Goal: Transaction & Acquisition: Purchase product/service

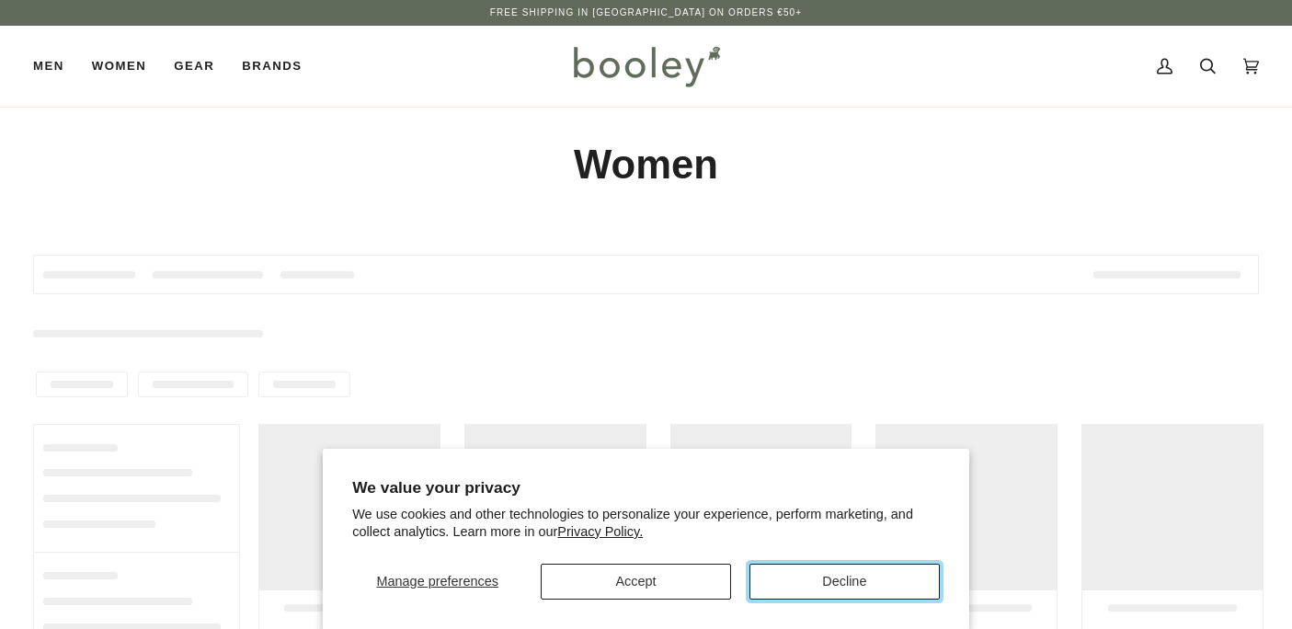
click at [807, 579] on button "Decline" at bounding box center [845, 582] width 190 height 36
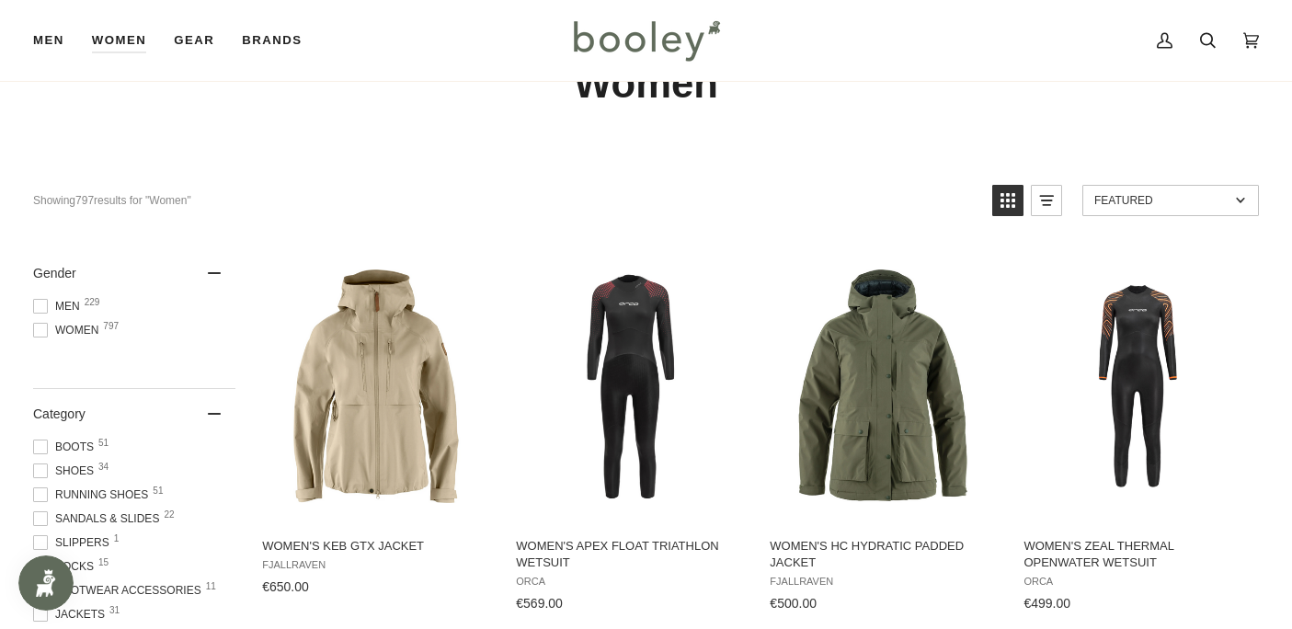
scroll to position [90, 0]
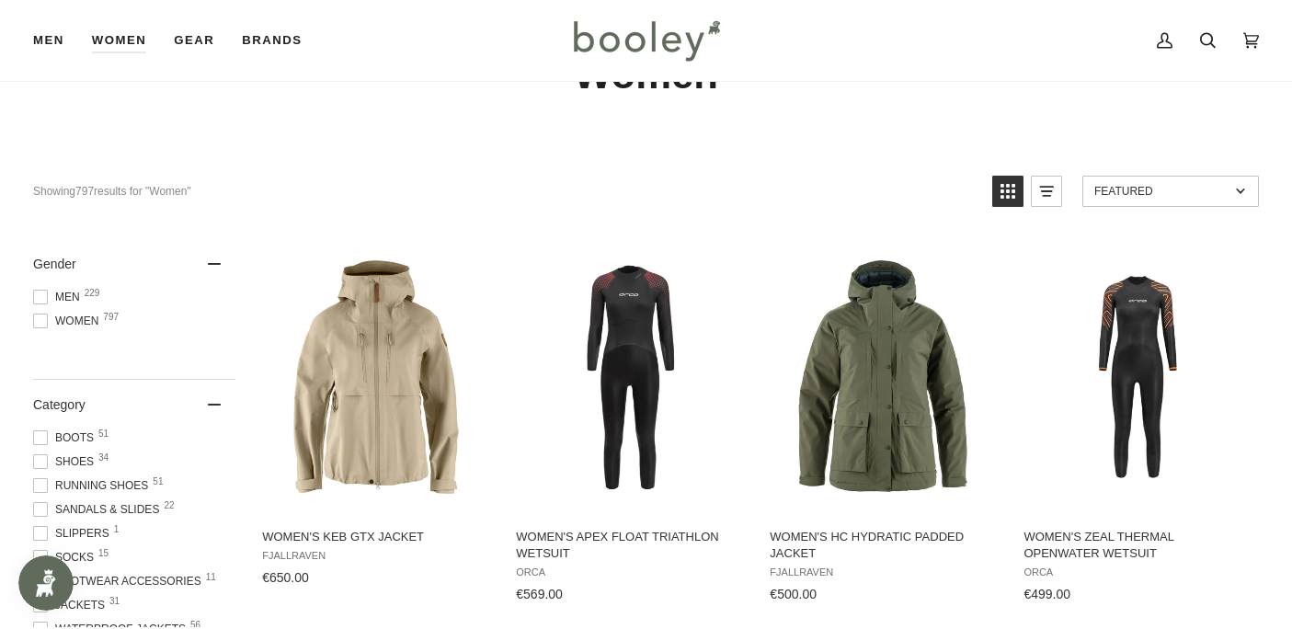
click at [39, 464] on span at bounding box center [40, 461] width 15 height 15
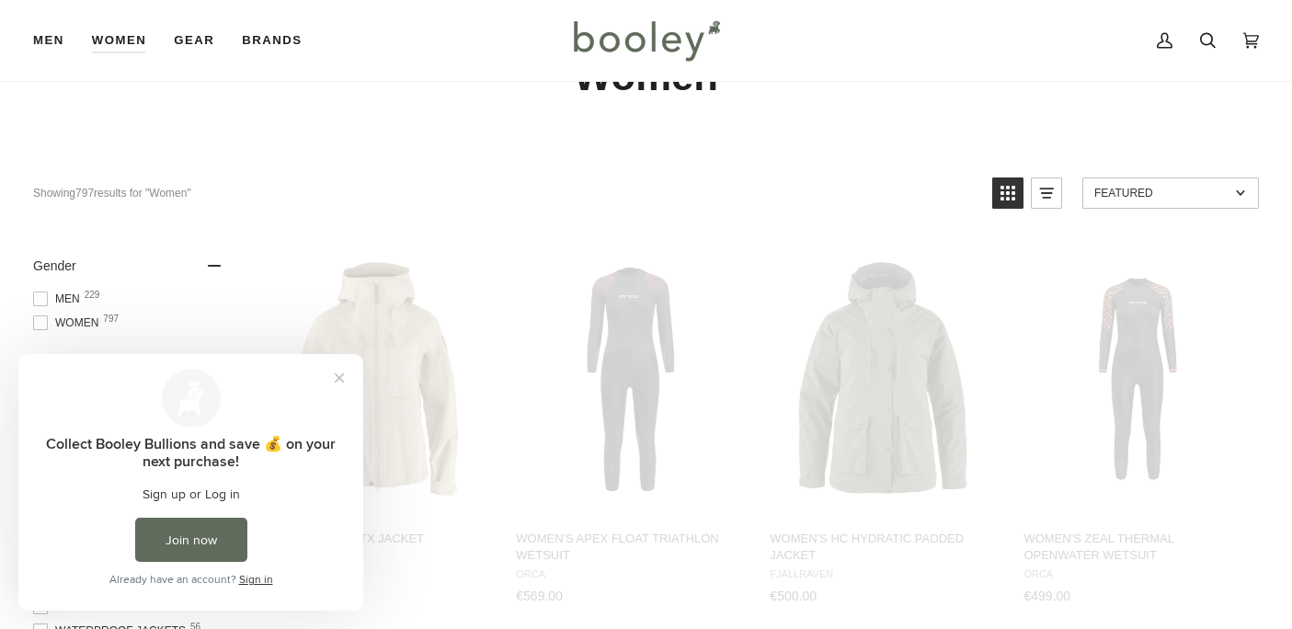
scroll to position [0, 0]
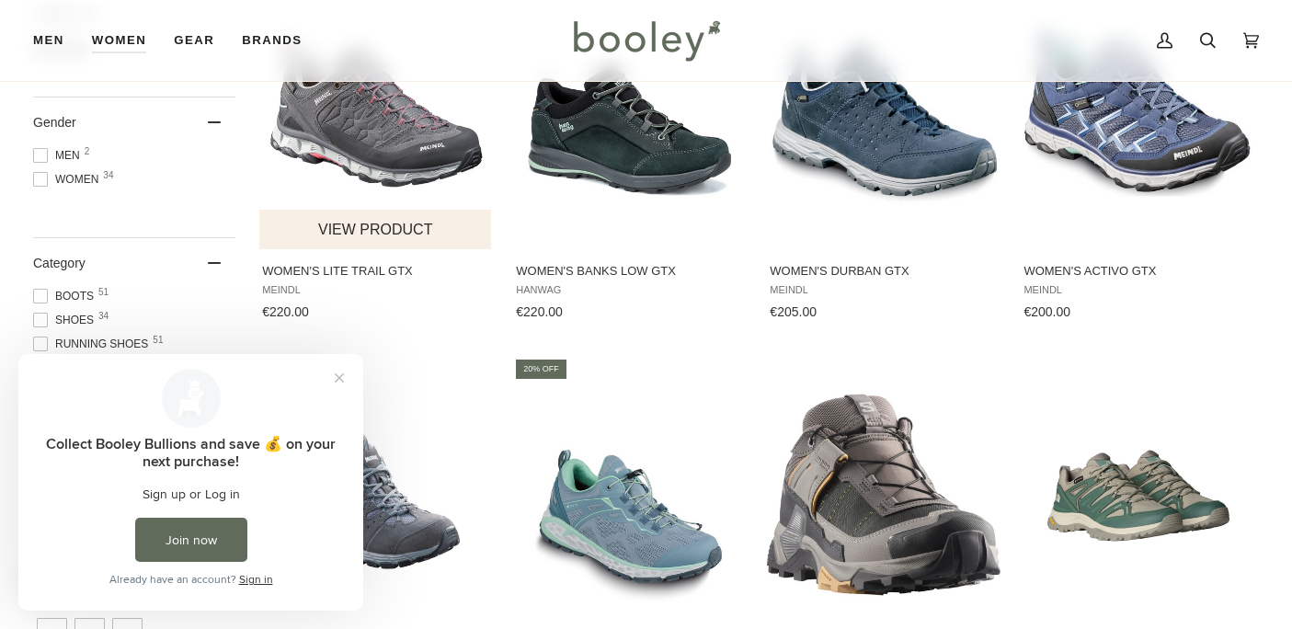
scroll to position [361, 0]
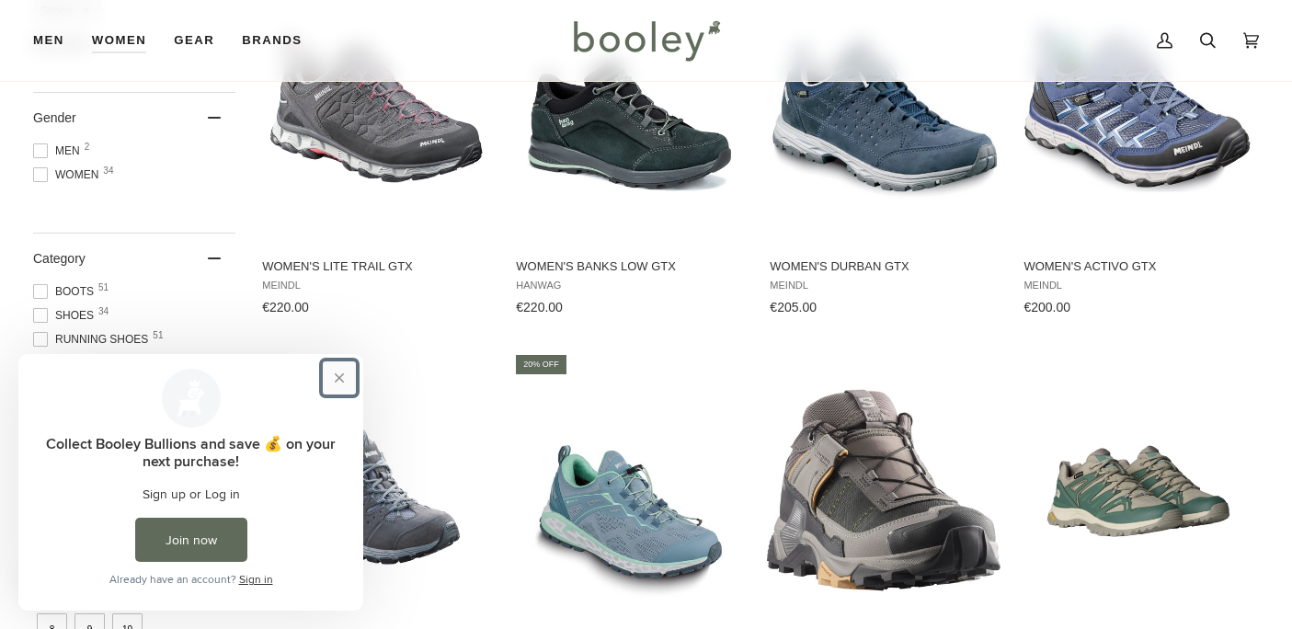
click at [338, 383] on button "Close prompt" at bounding box center [339, 377] width 33 height 33
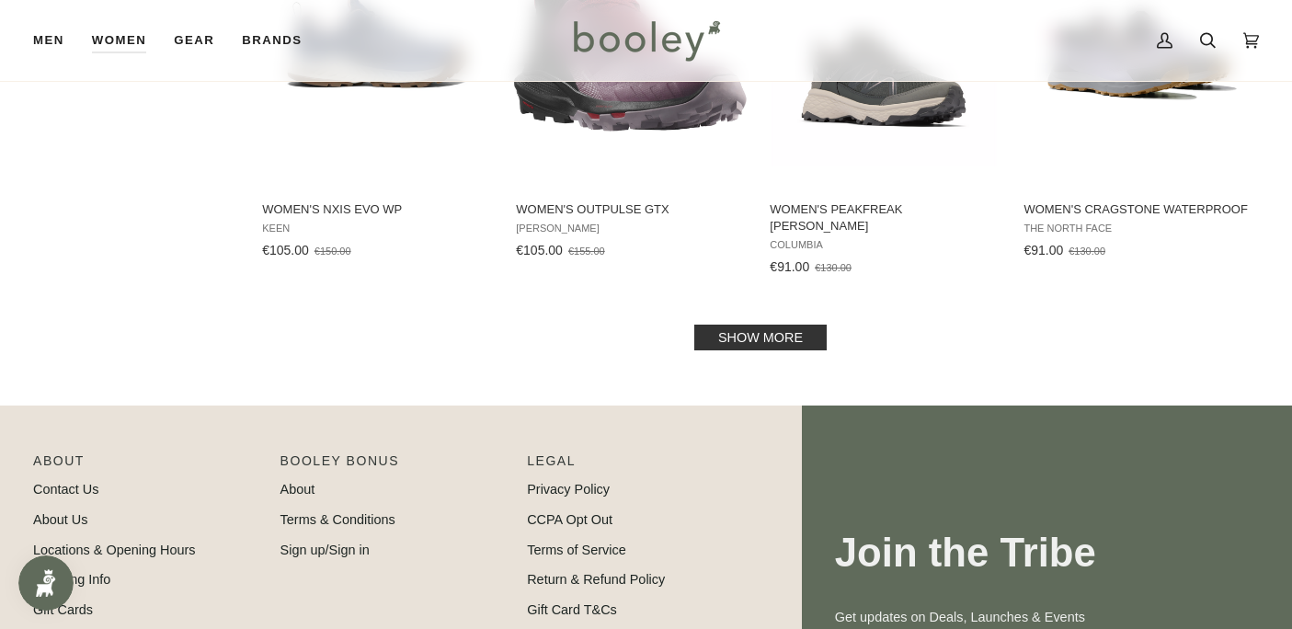
scroll to position [1969, 0]
click at [785, 324] on link "Show more" at bounding box center [760, 337] width 132 height 26
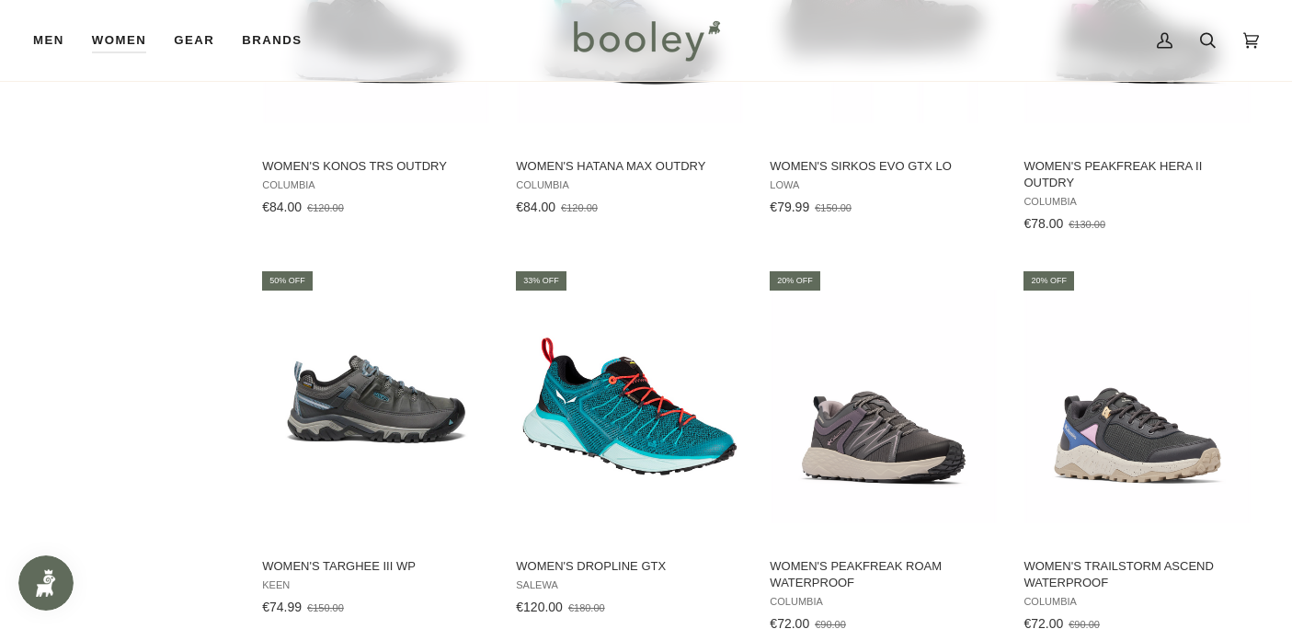
scroll to position [2928, 0]
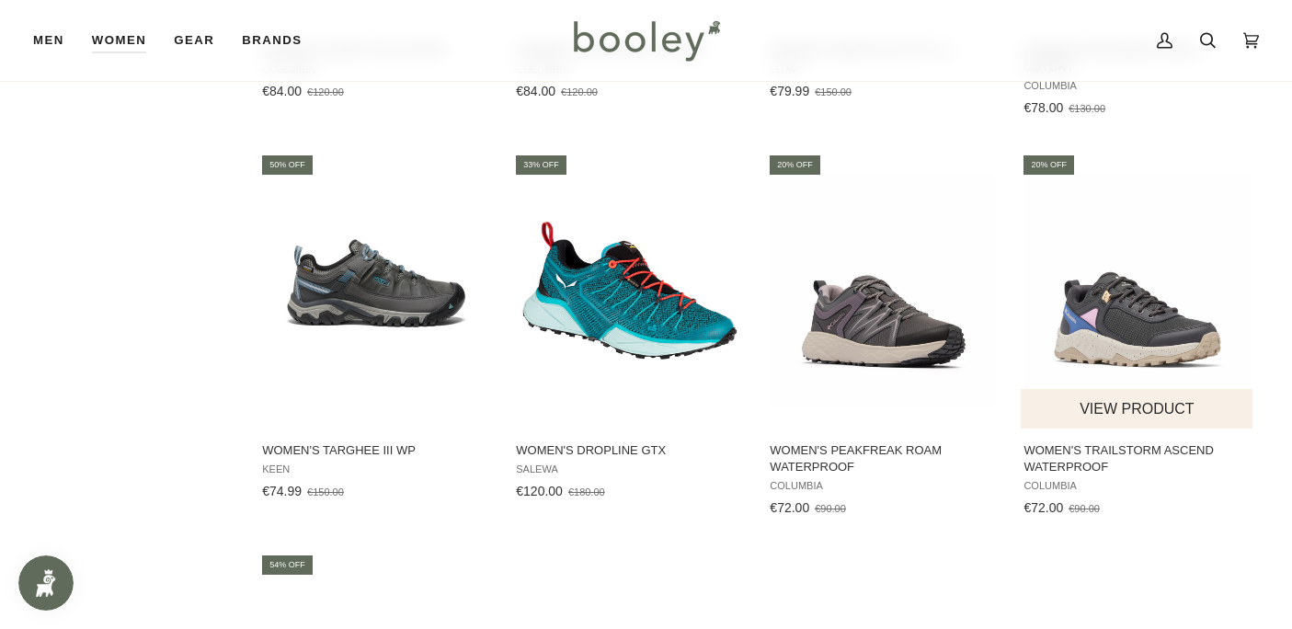
click at [1139, 295] on img "Women's Trailstorm Ascend Waterproof" at bounding box center [1138, 291] width 234 height 234
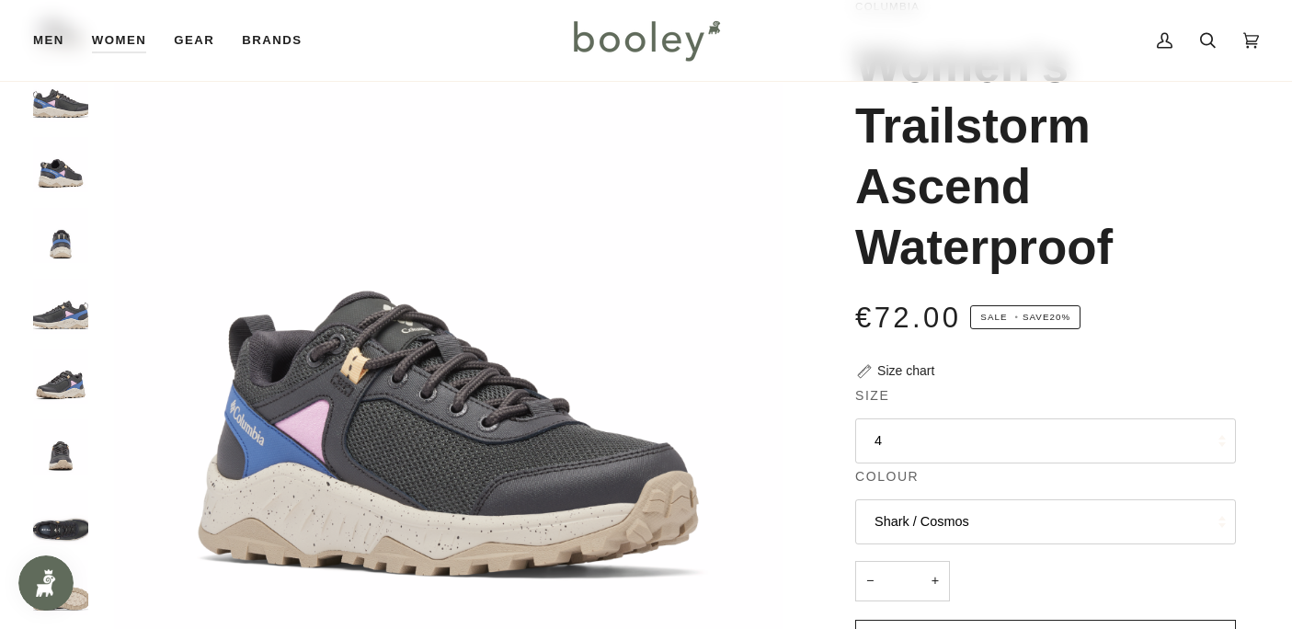
scroll to position [132, 0]
click at [1084, 442] on button "4" at bounding box center [1045, 440] width 381 height 45
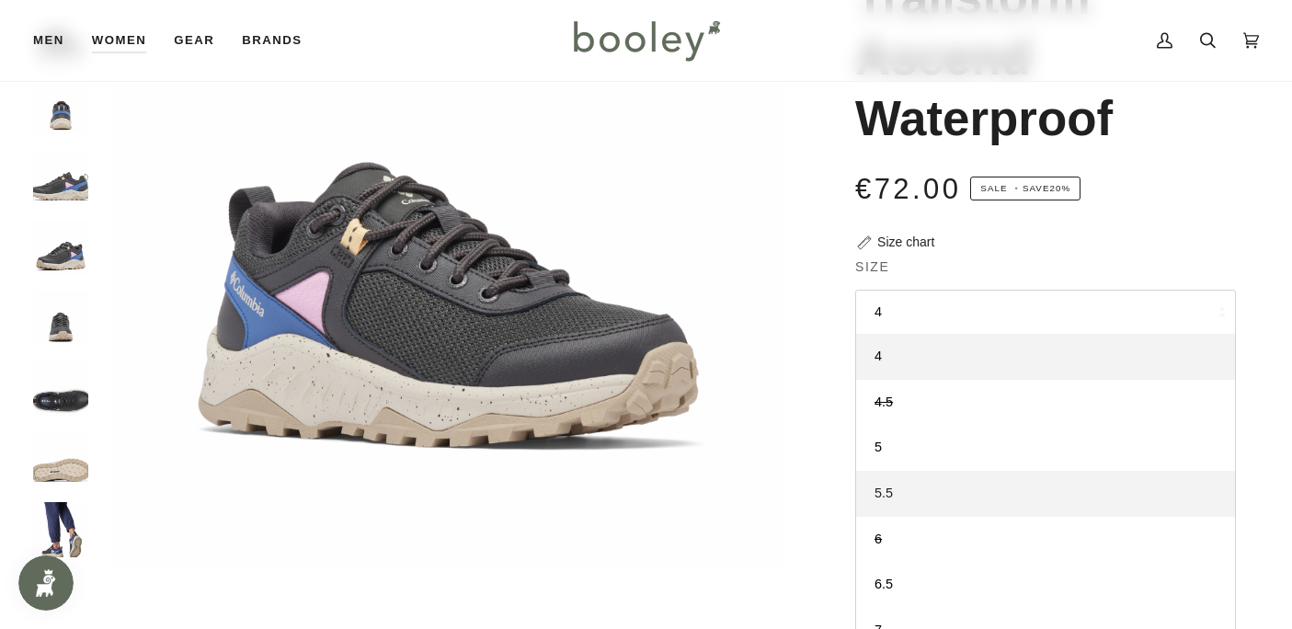
scroll to position [65, 0]
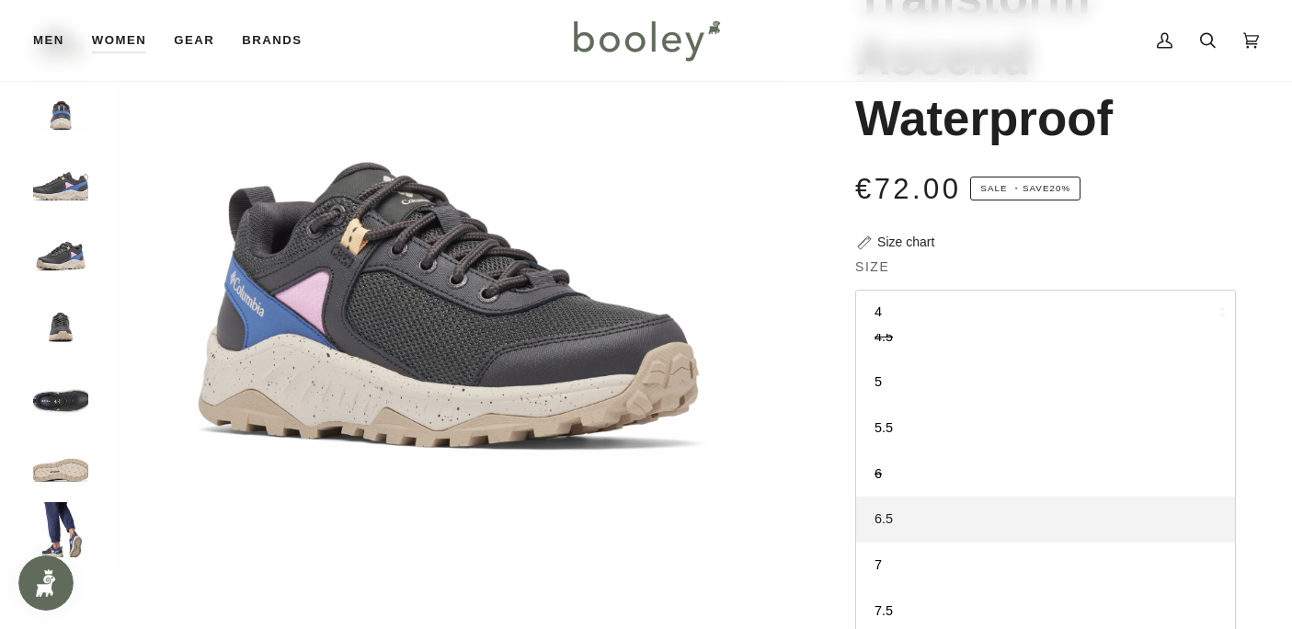
click at [939, 517] on link "6.5" at bounding box center [1045, 520] width 379 height 46
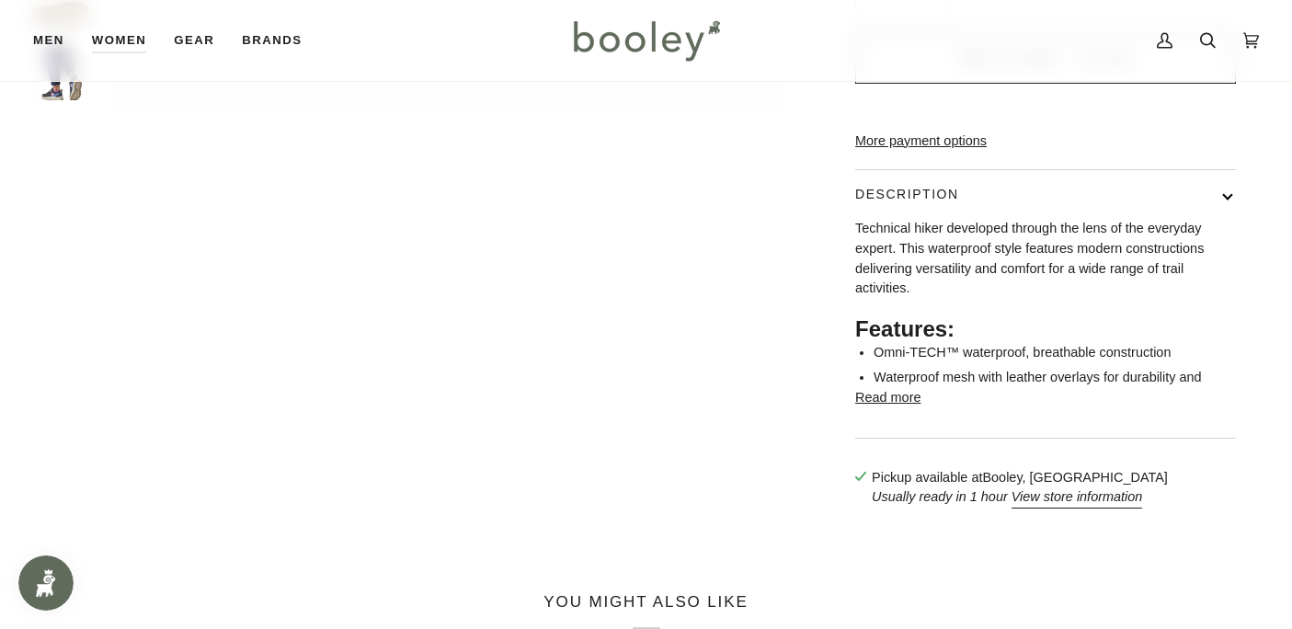
scroll to position [722, 0]
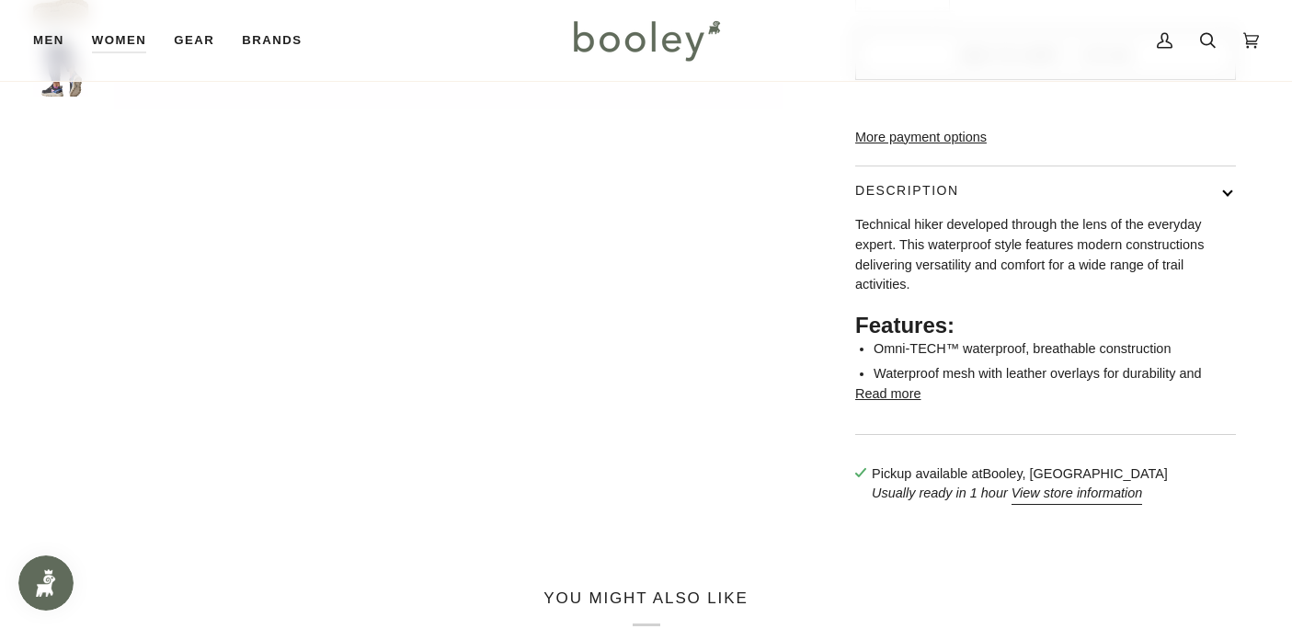
click at [883, 405] on button "Read more" at bounding box center [887, 394] width 65 height 20
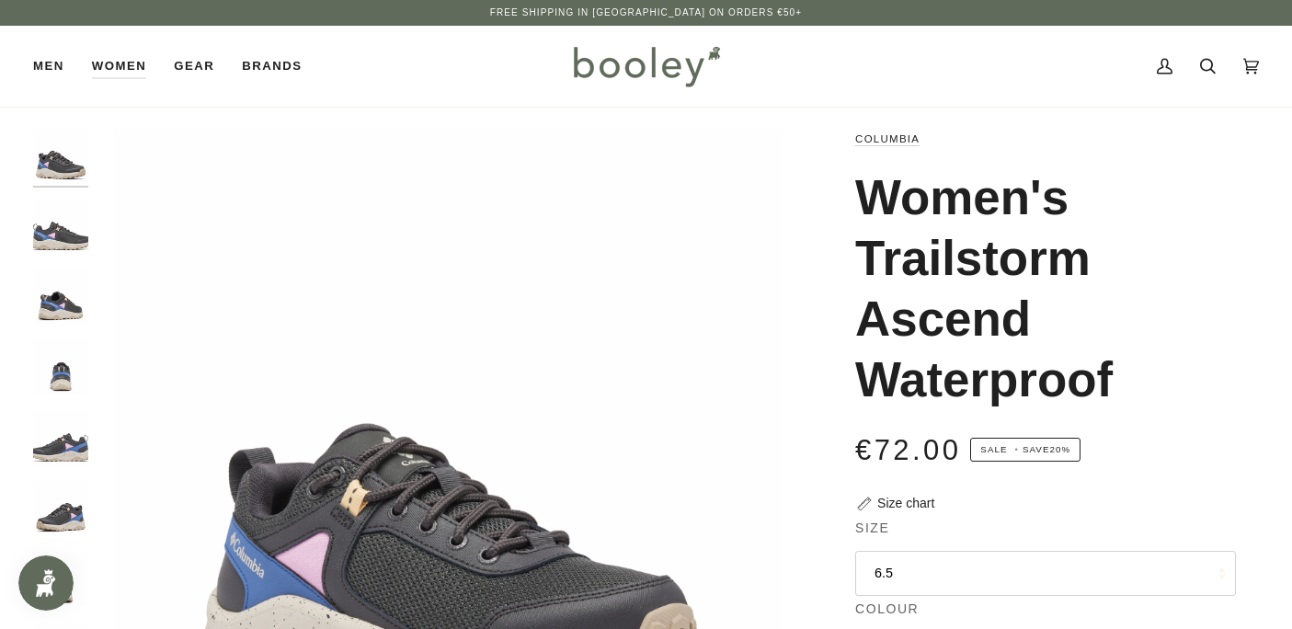
scroll to position [1, 0]
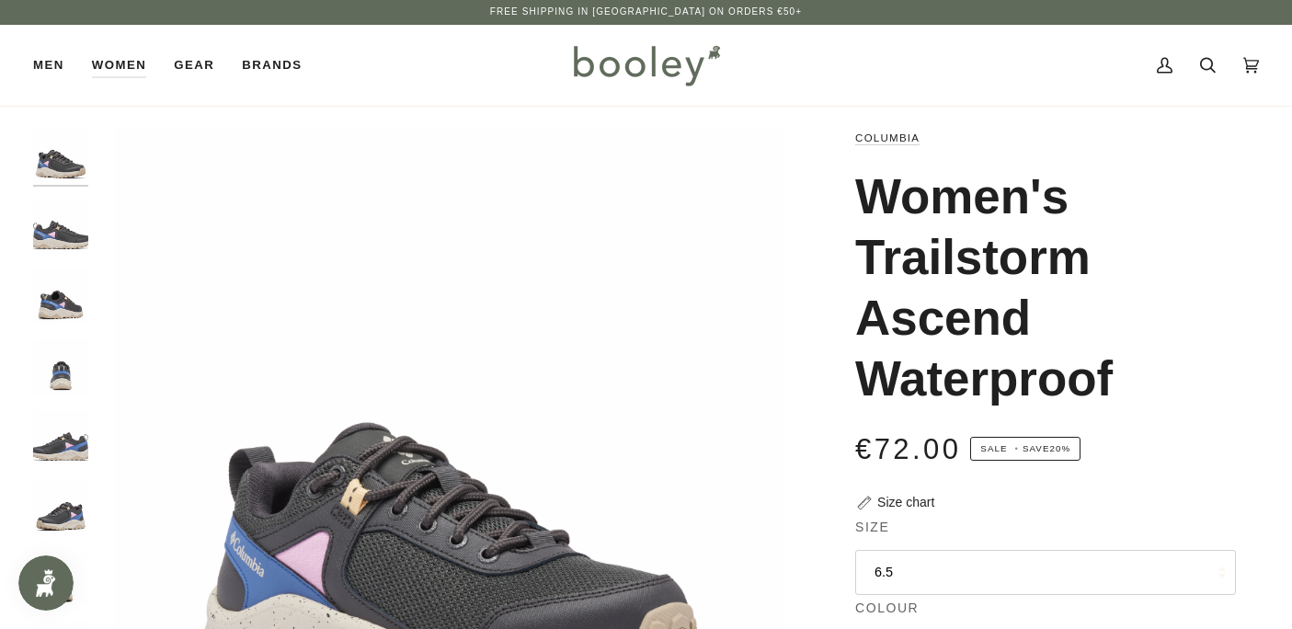
click at [49, 231] on img "Columbia Women's Trailstorm Ascend Waterproof Shark / Cosmos - Booley Galway" at bounding box center [60, 226] width 55 height 55
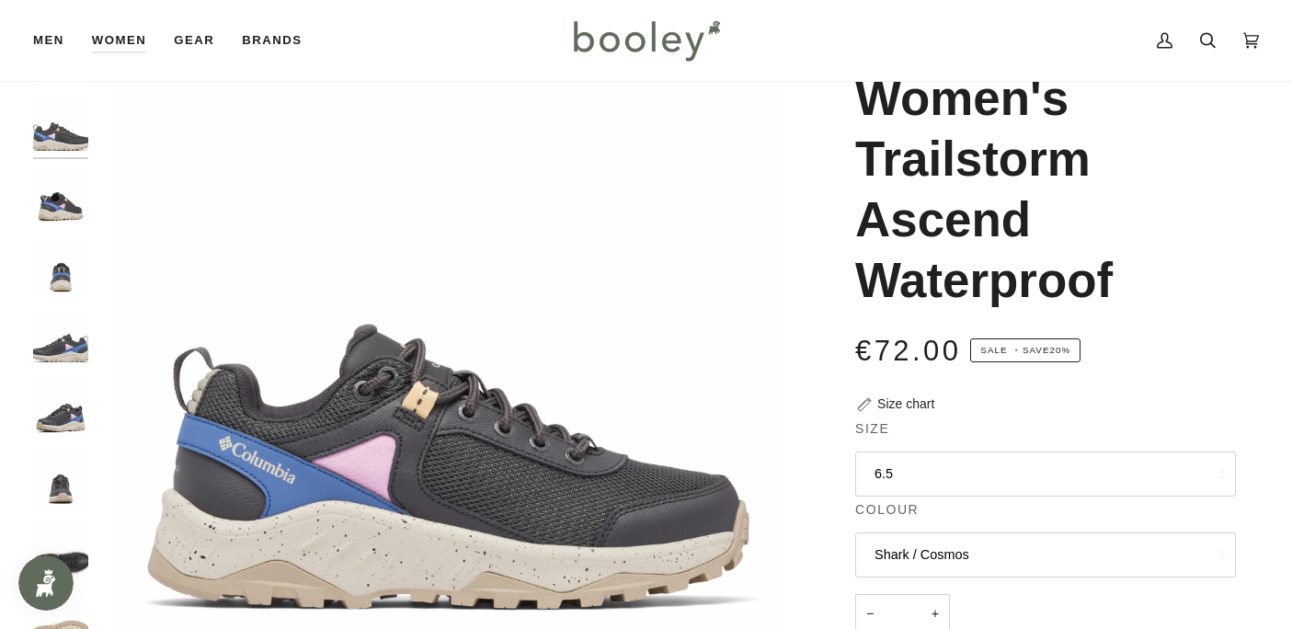
scroll to position [101, 0]
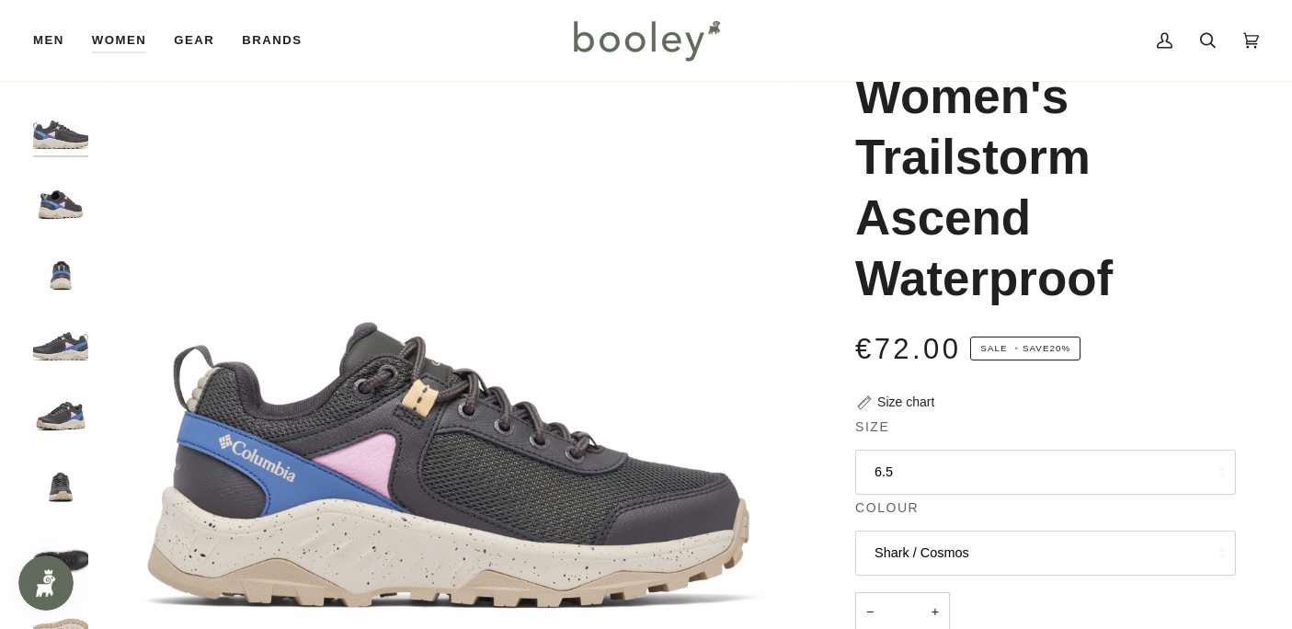
click at [60, 281] on img "Columbia Women's Trailstorm Ascend Waterproof Shark / Cosmos - Booley Galway" at bounding box center [60, 266] width 55 height 55
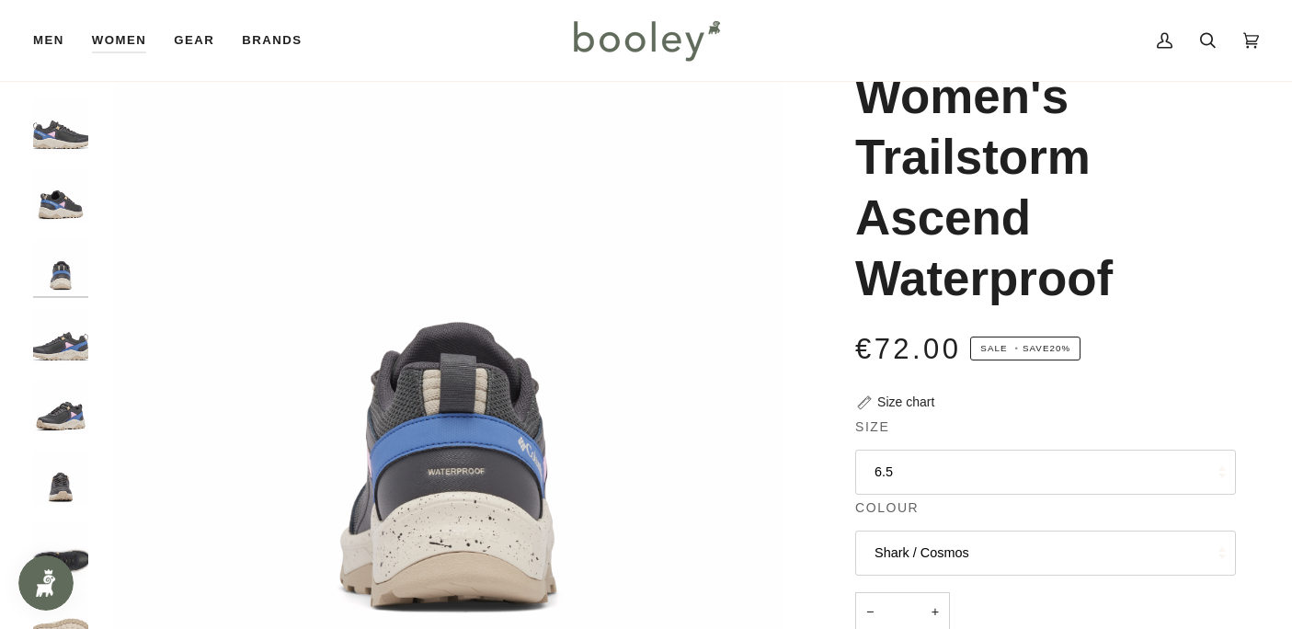
click at [60, 338] on img "Columbia Women's Trailstorm Ascend Waterproof Shark / Cosmos - Booley Galway" at bounding box center [60, 337] width 55 height 55
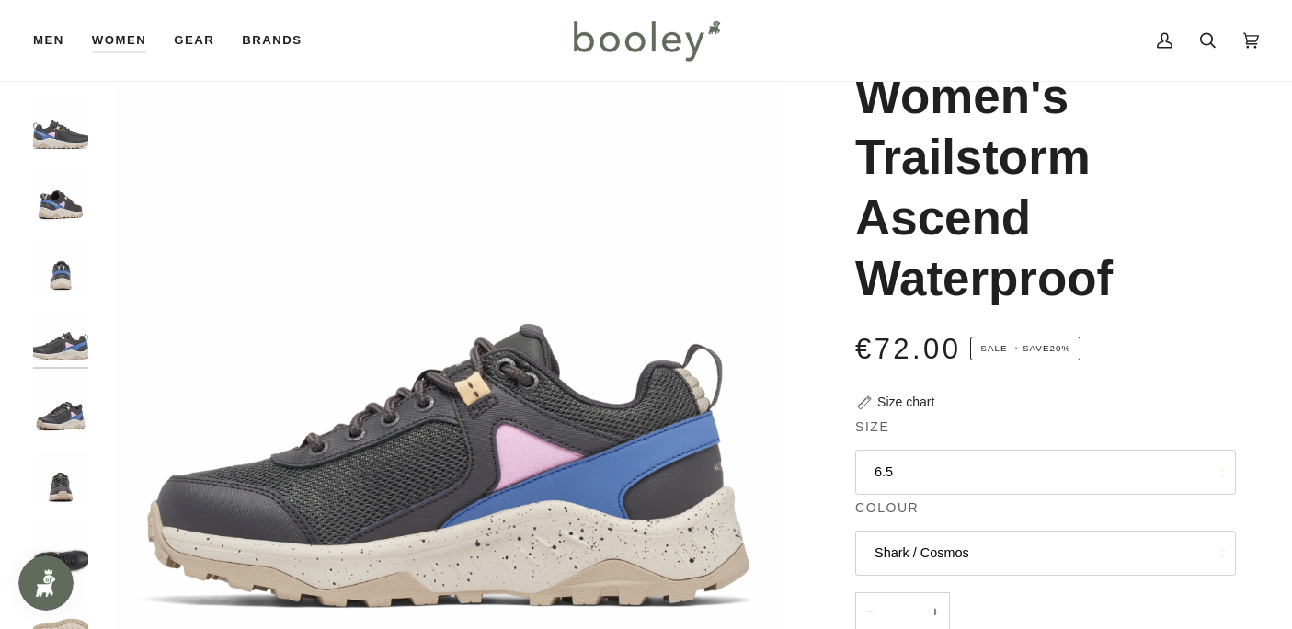
click at [65, 403] on img "Columbia Women's Trailstorm Ascend Waterproof Shark / Cosmos - Booley Galway" at bounding box center [60, 407] width 55 height 55
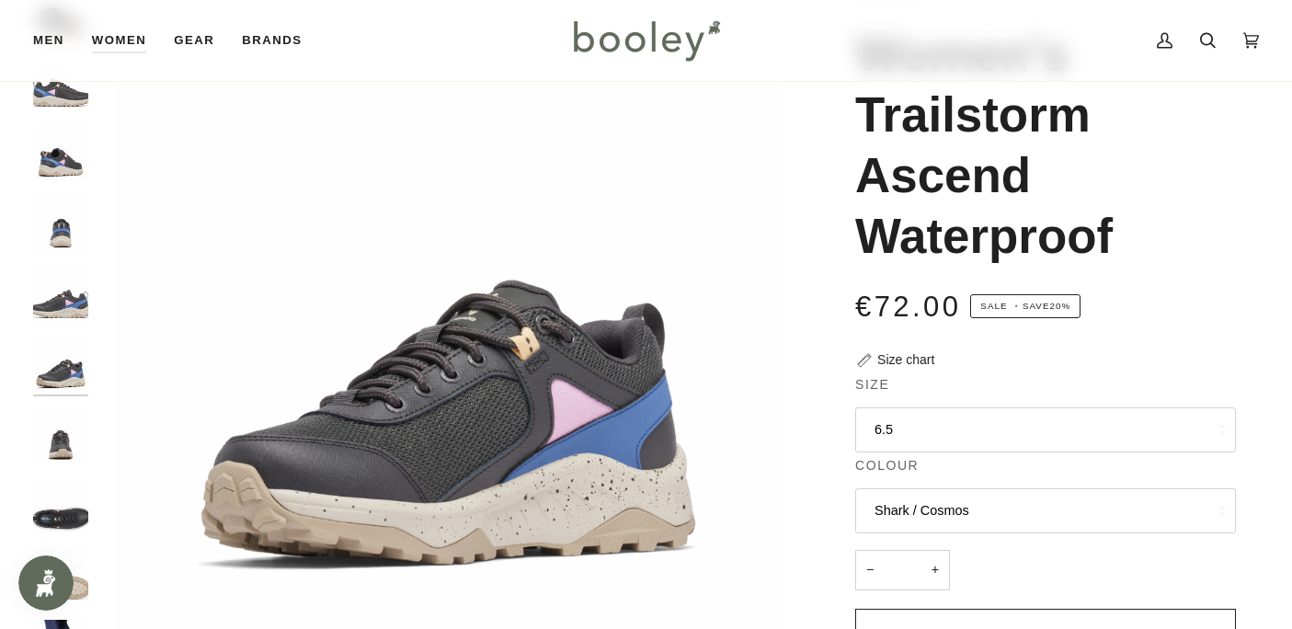
scroll to position [144, 0]
click at [65, 437] on img "Columbia Women's Trailstorm Ascend Waterproof Shark / Cosmos - Booley Galway" at bounding box center [60, 434] width 55 height 55
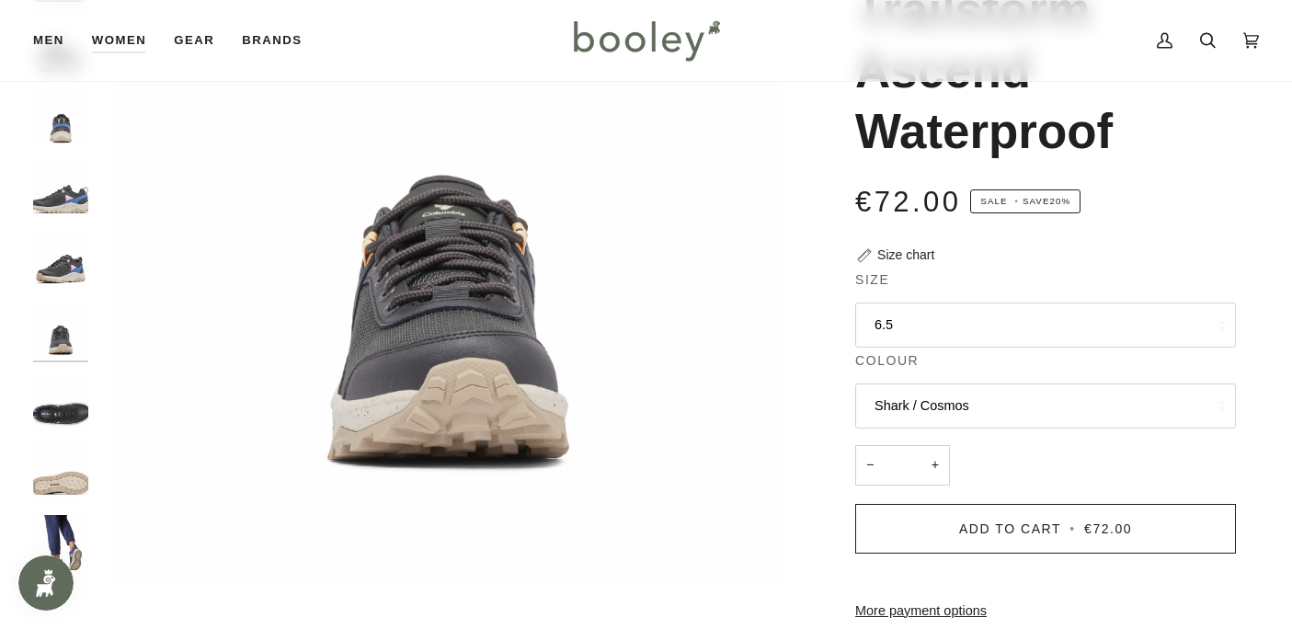
scroll to position [262, 0]
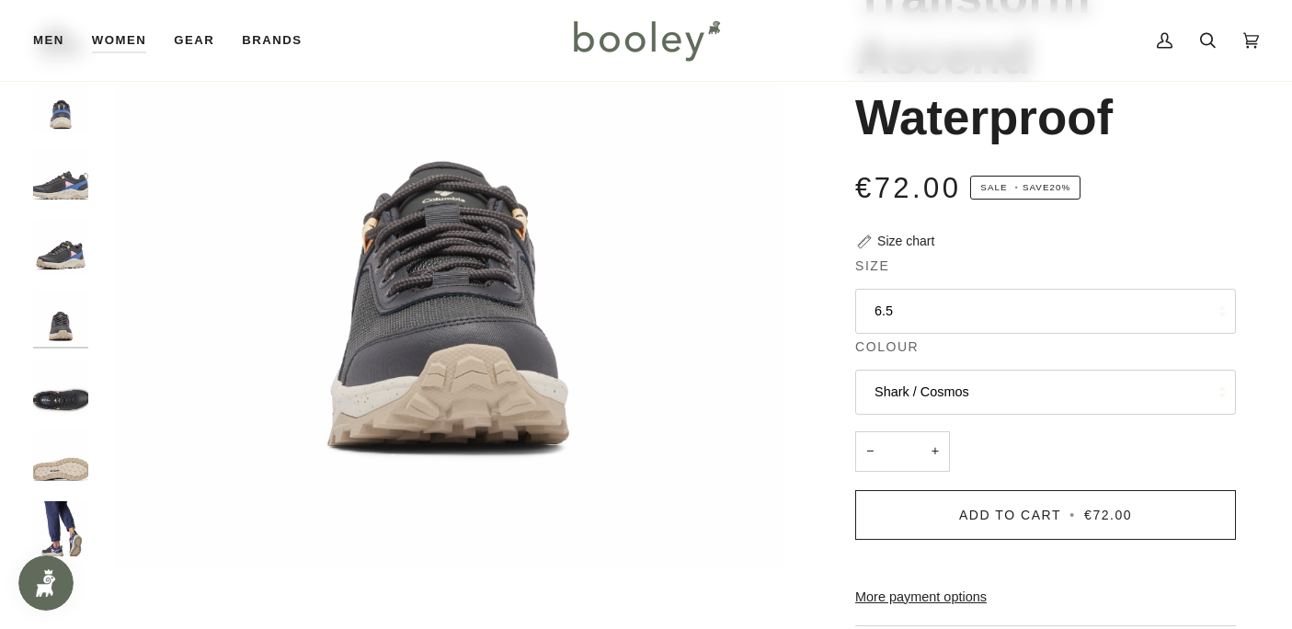
click at [57, 466] on img "Columbia Women's Trailstorm Ascend Waterproof Shark / Cosmos - Booley Galway" at bounding box center [60, 457] width 55 height 55
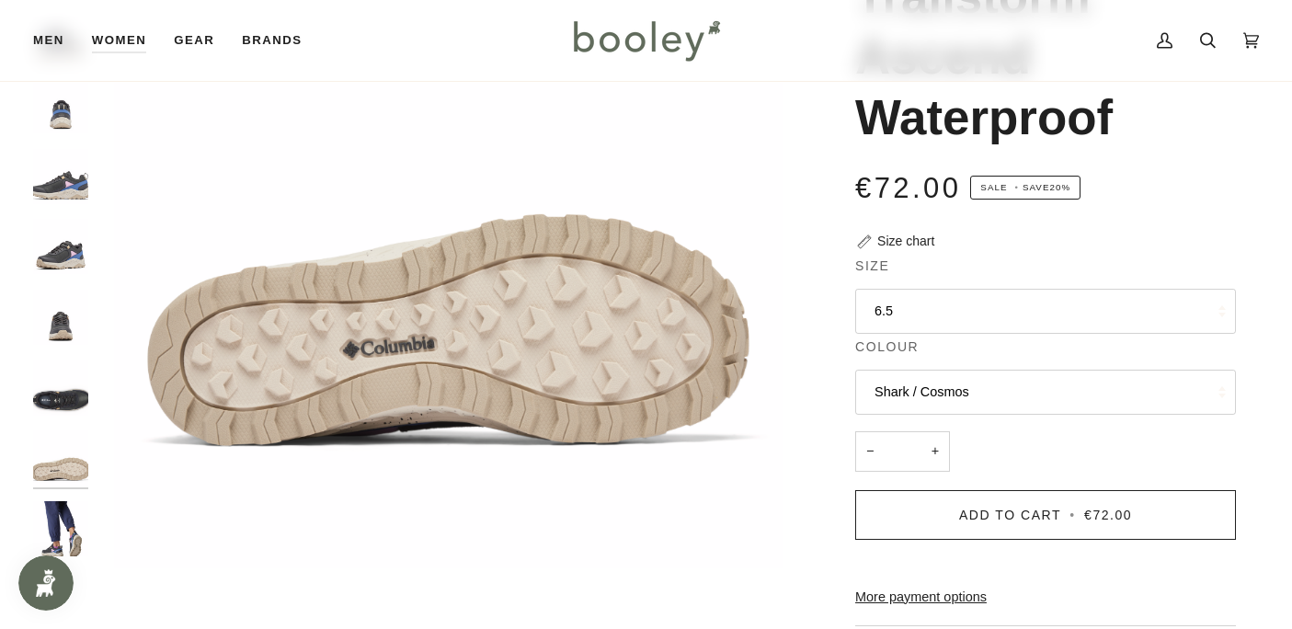
click at [63, 524] on img "Columbia Women's Trailstorm Ascend Waterproof Shark / Cosmos - Booley Galway" at bounding box center [60, 528] width 55 height 55
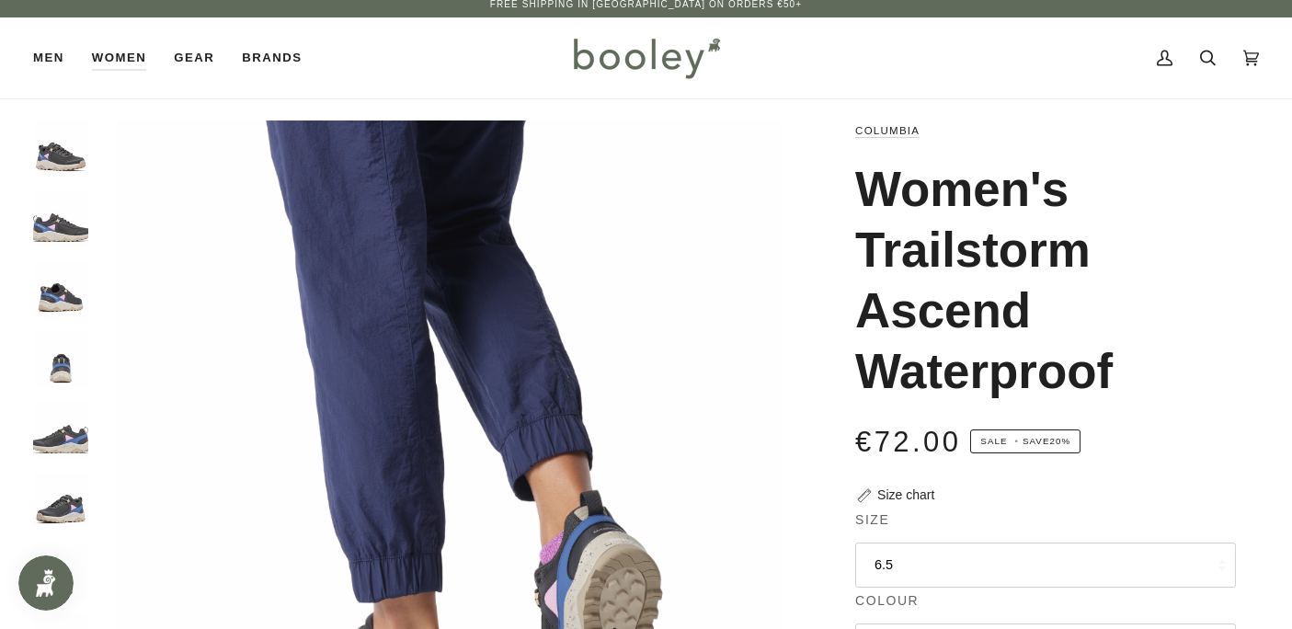
scroll to position [22, 0]
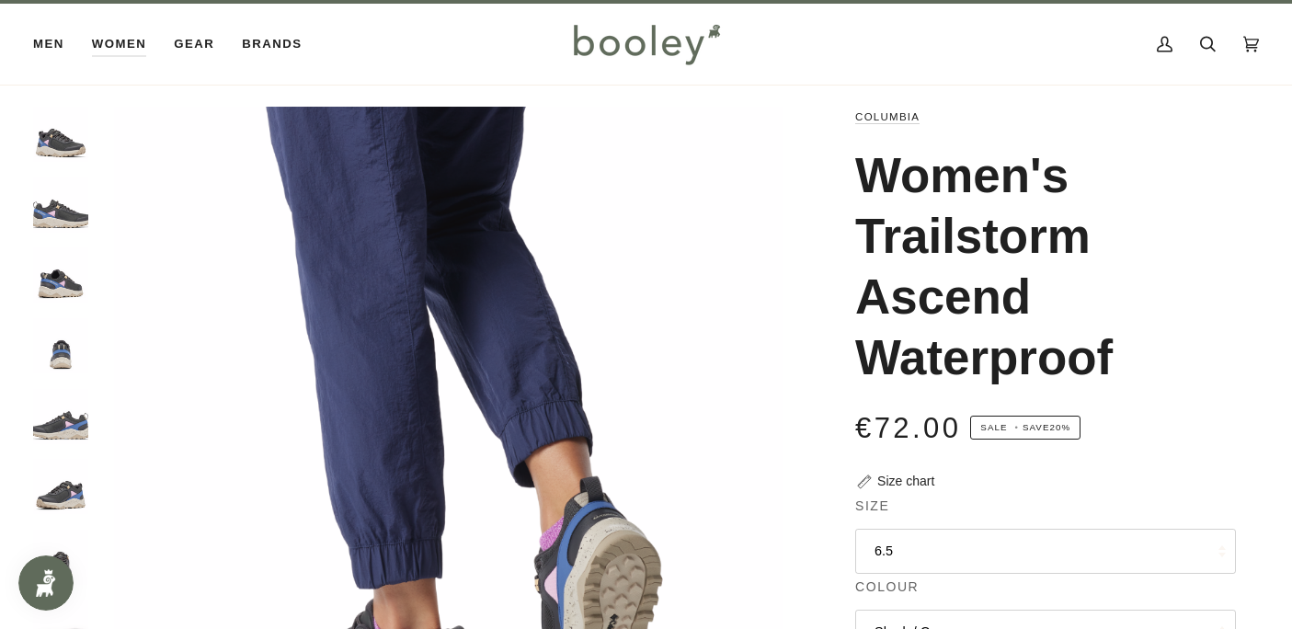
click at [906, 483] on div "Size chart" at bounding box center [905, 481] width 57 height 19
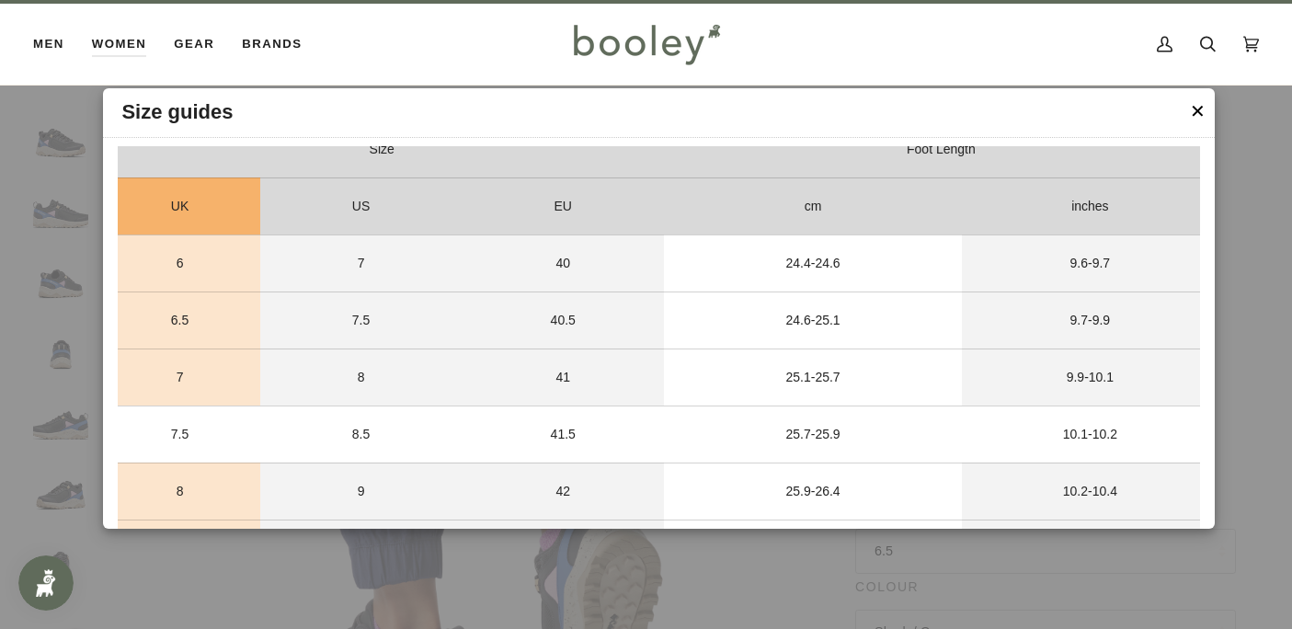
scroll to position [3421, 0]
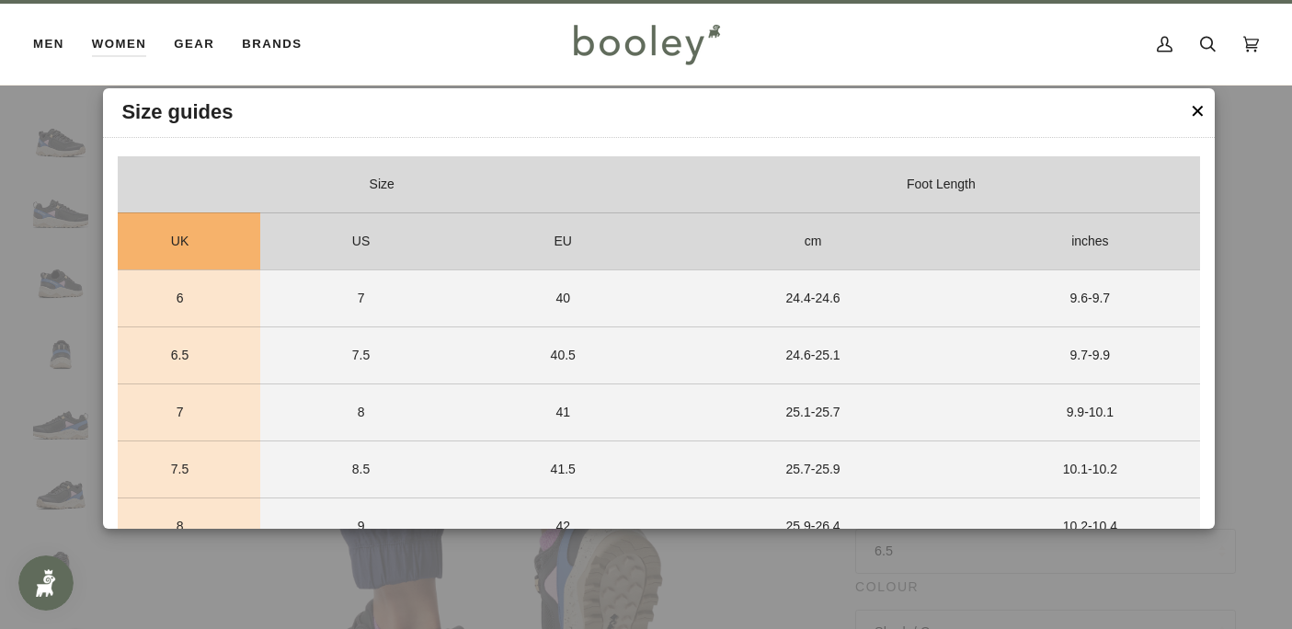
click at [1198, 109] on button "✕" at bounding box center [1198, 111] width 16 height 28
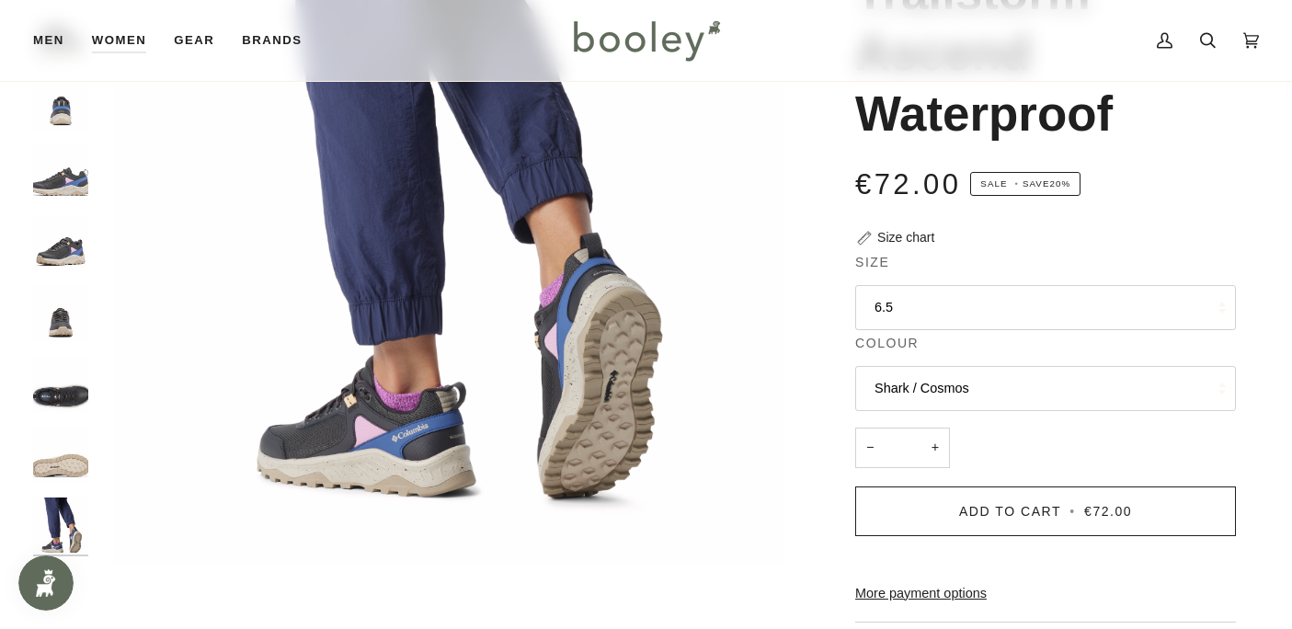
scroll to position [274, 0]
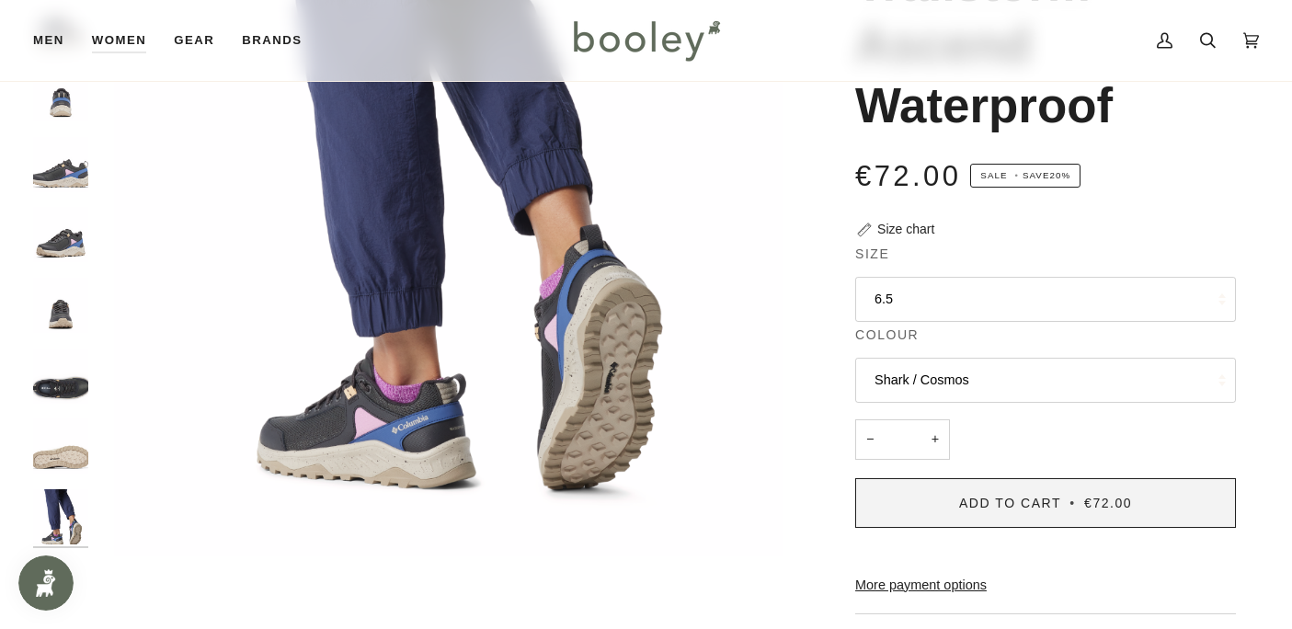
click at [975, 510] on button "Add to Cart • €72.00" at bounding box center [1045, 503] width 381 height 50
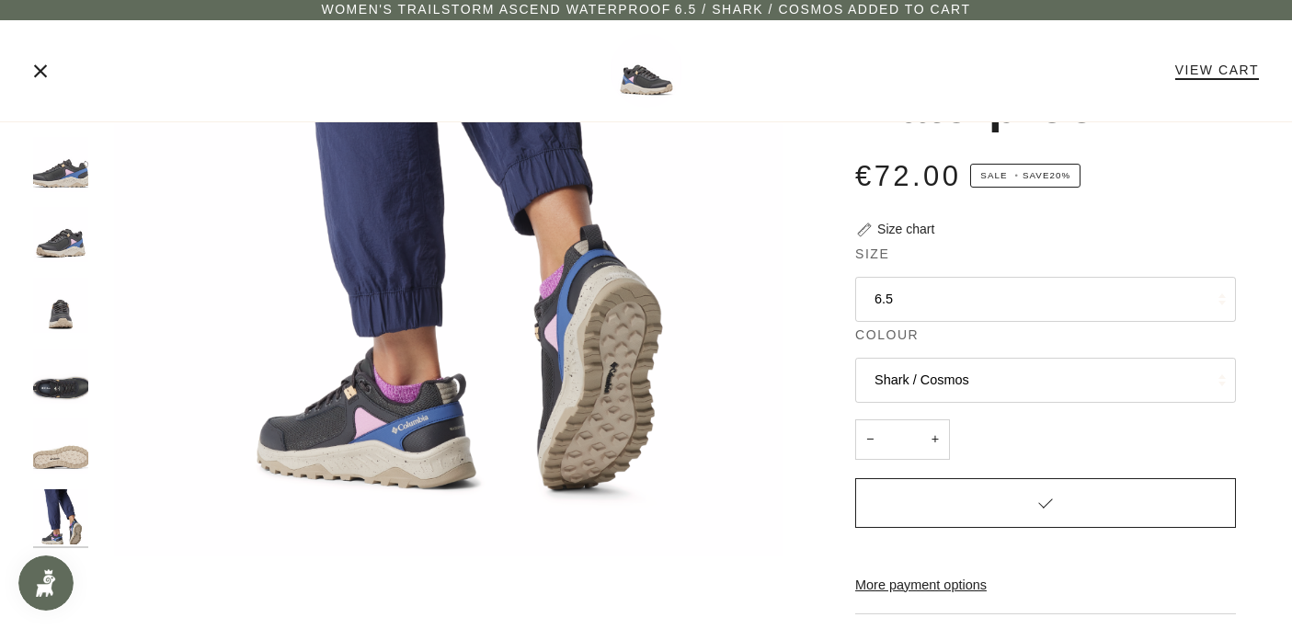
click at [1215, 72] on link "View Cart" at bounding box center [1217, 70] width 84 height 15
